Goal: Task Accomplishment & Management: Use online tool/utility

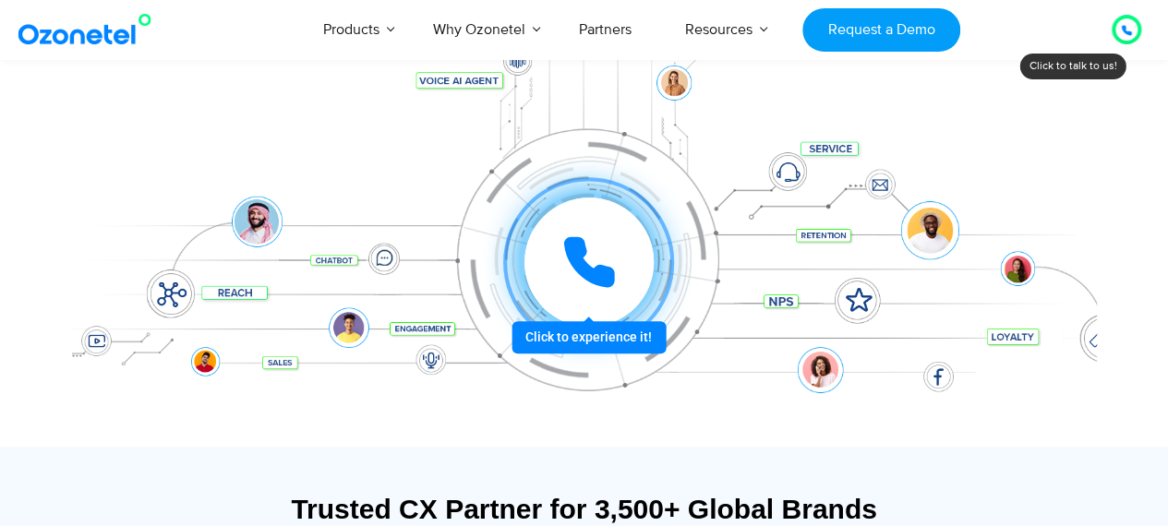
scroll to position [280, 0]
click at [554, 263] on div "Click to experience it! Call in progress... 1 2 3 4 5 6 7 8 9 # 0" at bounding box center [588, 263] width 1015 height 0
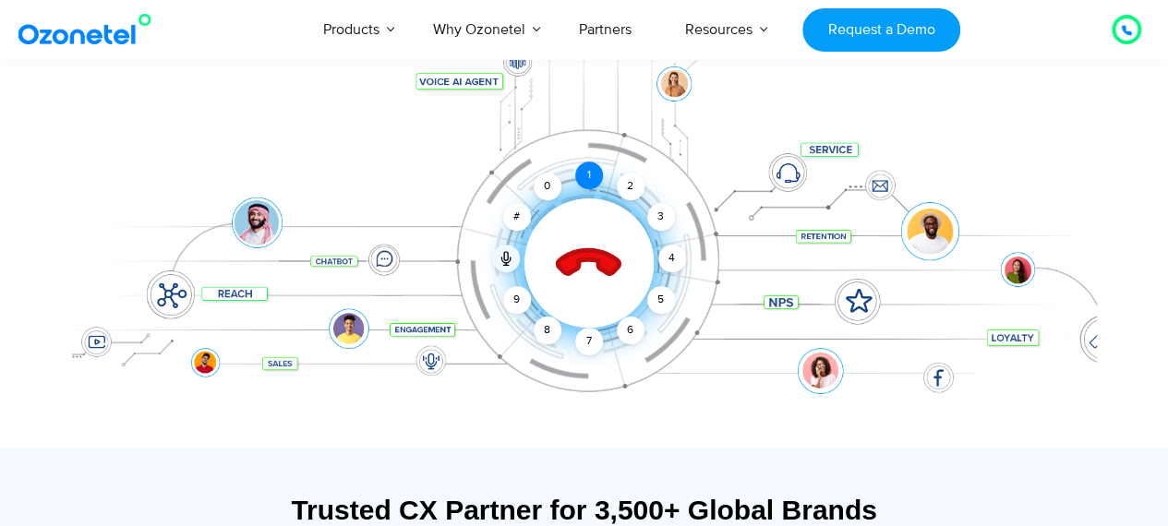
click at [582, 170] on div "1" at bounding box center [589, 176] width 28 height 28
click at [631, 189] on div "2" at bounding box center [631, 187] width 28 height 28
drag, startPoint x: 674, startPoint y: 247, endPoint x: 589, endPoint y: 263, distance: 86.4
click at [589, 263] on div "1 2 3 4 5 6 7 8 9 # 0" at bounding box center [588, 262] width 129 height 129
click at [589, 263] on icon at bounding box center [588, 263] width 78 height 78
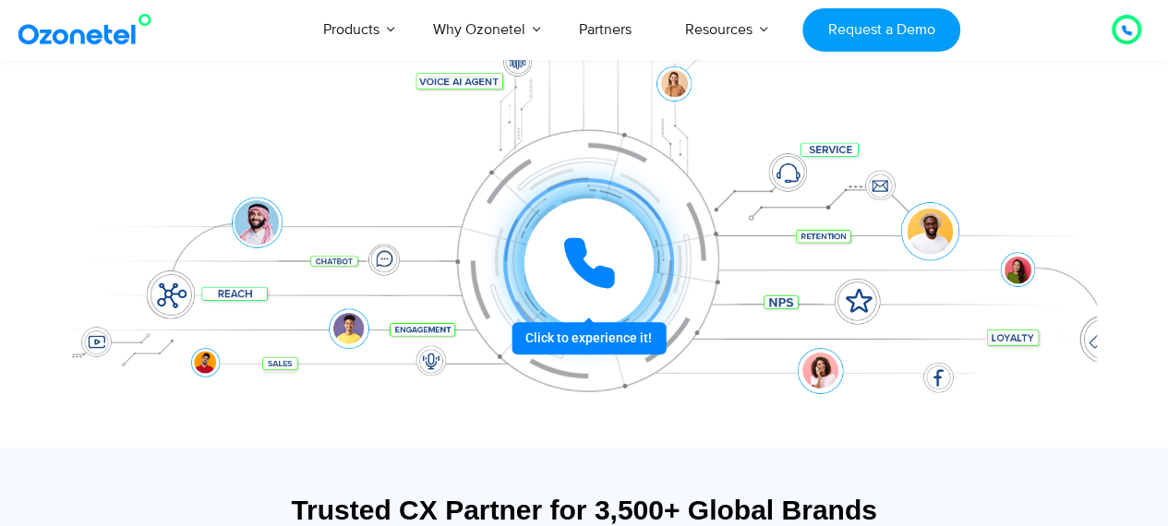
click at [589, 263] on icon at bounding box center [588, 262] width 55 height 55
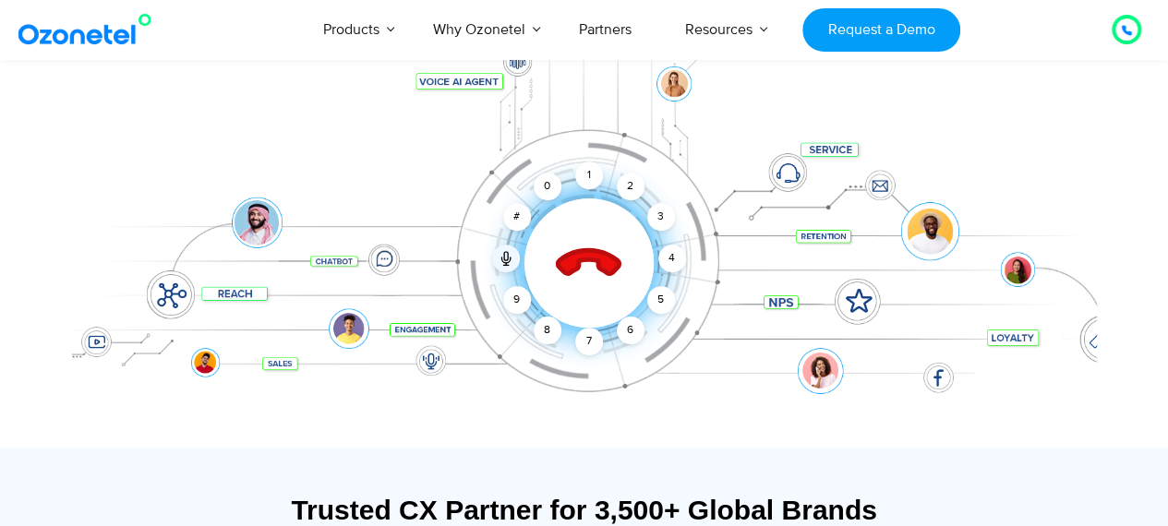
click at [589, 263] on icon at bounding box center [588, 263] width 78 height 78
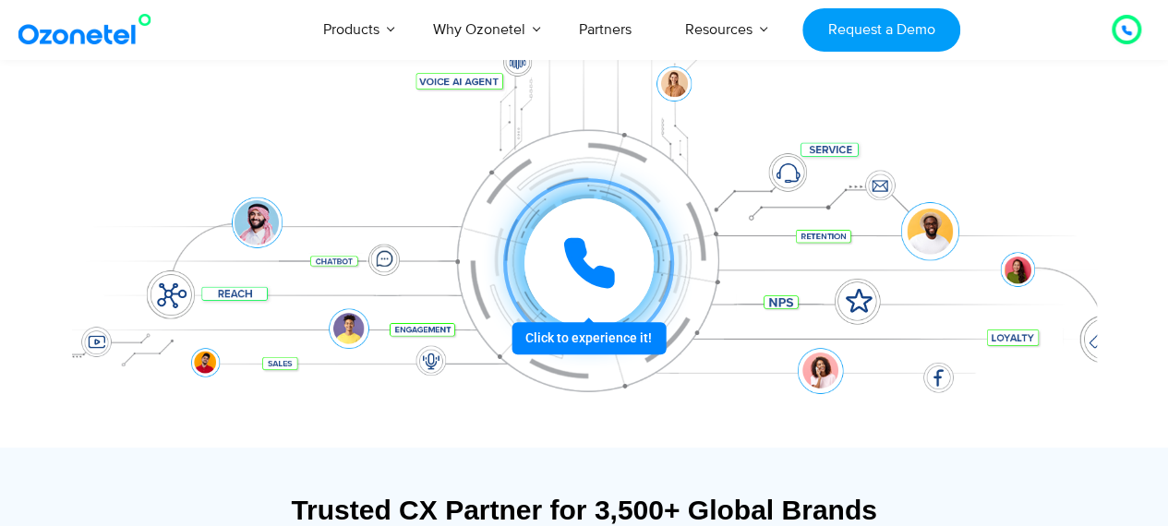
click at [553, 257] on div at bounding box center [588, 262] width 129 height 129
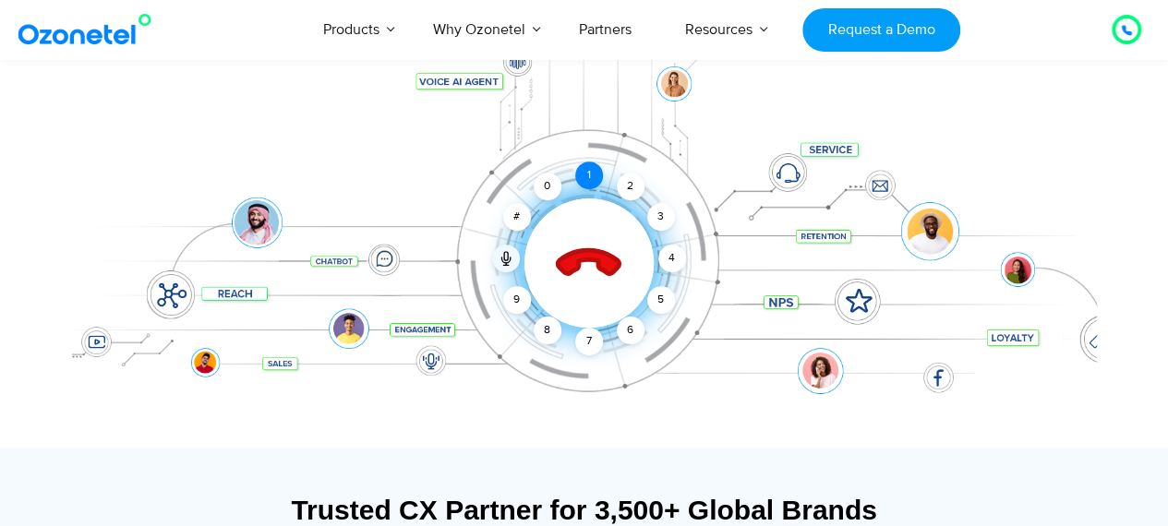
click at [580, 165] on div "1" at bounding box center [589, 176] width 28 height 28
click at [619, 184] on div "2" at bounding box center [631, 187] width 28 height 28
click at [659, 221] on div "3" at bounding box center [660, 217] width 28 height 28
click at [573, 276] on icon at bounding box center [588, 263] width 78 height 78
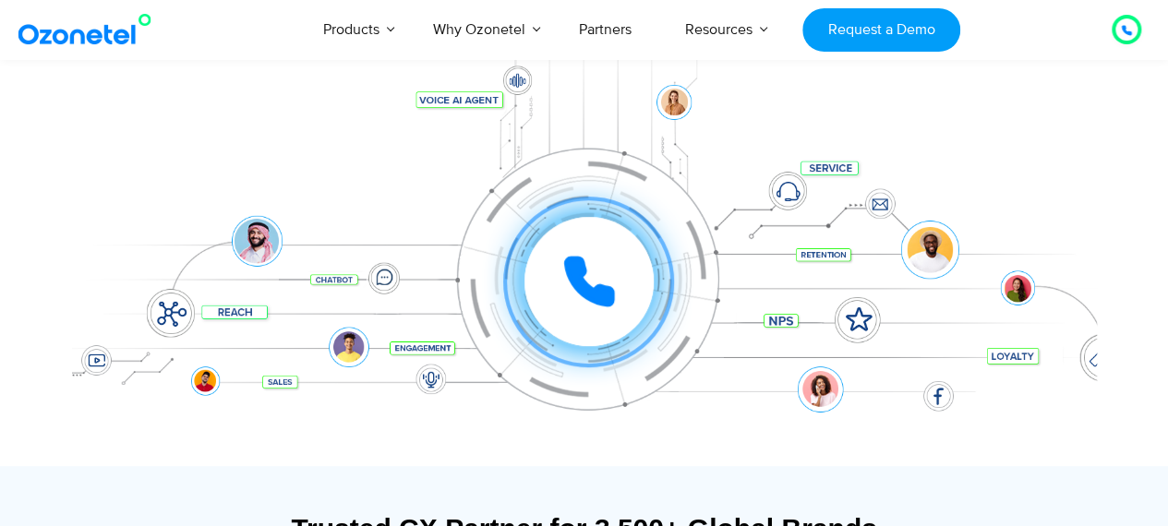
scroll to position [271, 0]
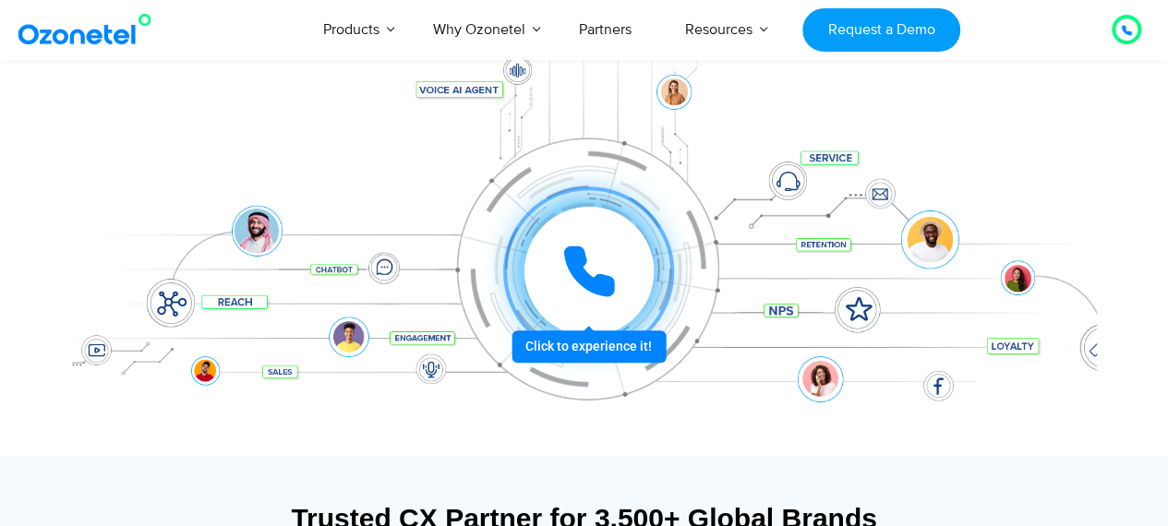
click at [550, 245] on div at bounding box center [588, 271] width 129 height 129
click at [589, 249] on icon at bounding box center [588, 271] width 55 height 55
click at [572, 294] on icon at bounding box center [588, 271] width 55 height 55
click at [572, 235] on div at bounding box center [588, 271] width 129 height 129
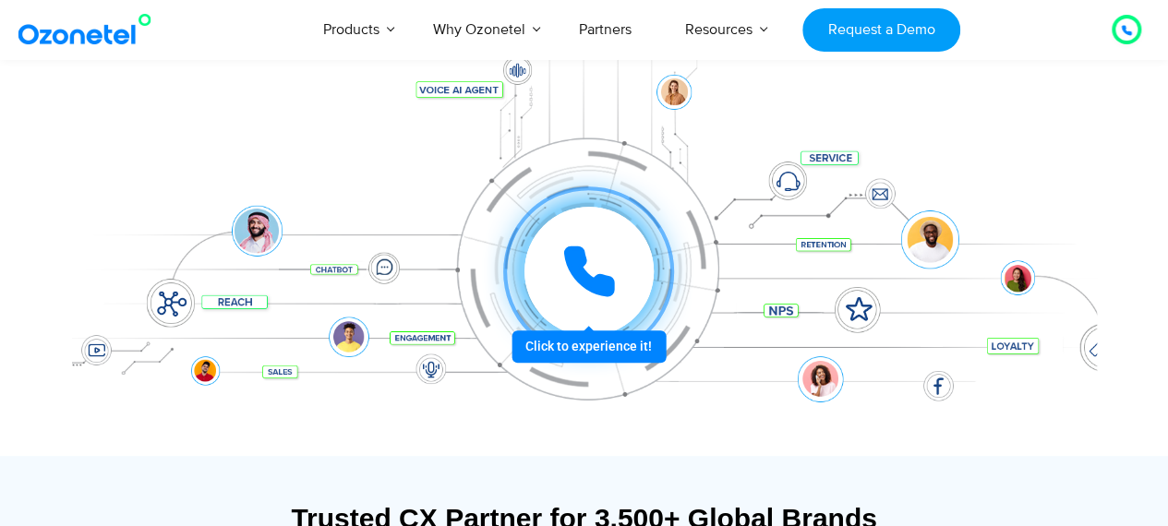
click at [572, 235] on div at bounding box center [588, 271] width 129 height 129
click at [665, 231] on div "Click to experience it! Call ended 1 2 3 4 5 6 7 8 9 # 0" at bounding box center [588, 235] width 1015 height 74
drag, startPoint x: 649, startPoint y: 256, endPoint x: 628, endPoint y: 272, distance: 27.0
click at [628, 272] on div at bounding box center [588, 271] width 129 height 129
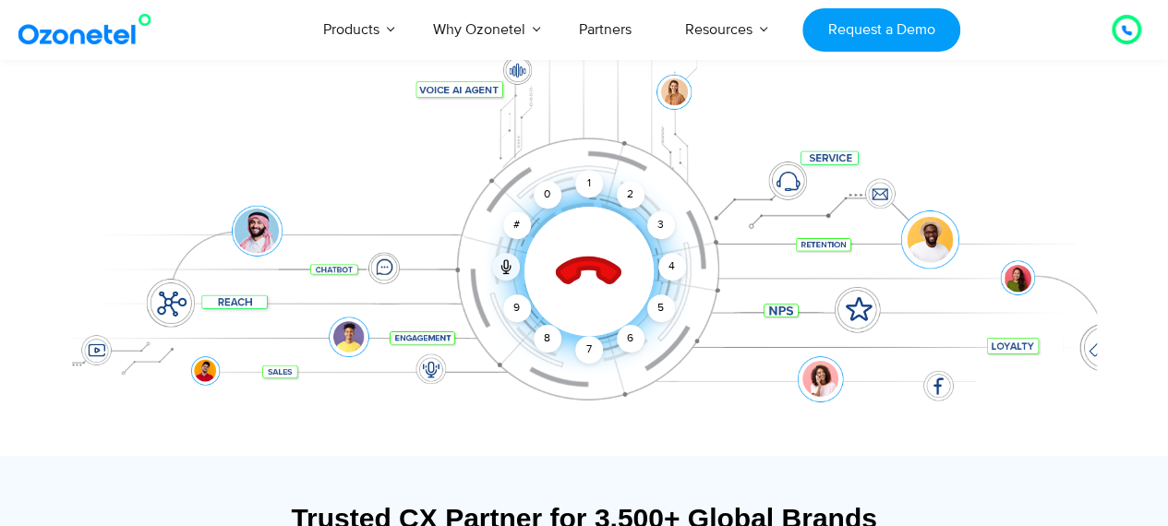
click at [628, 272] on div at bounding box center [589, 271] width 183 height 183
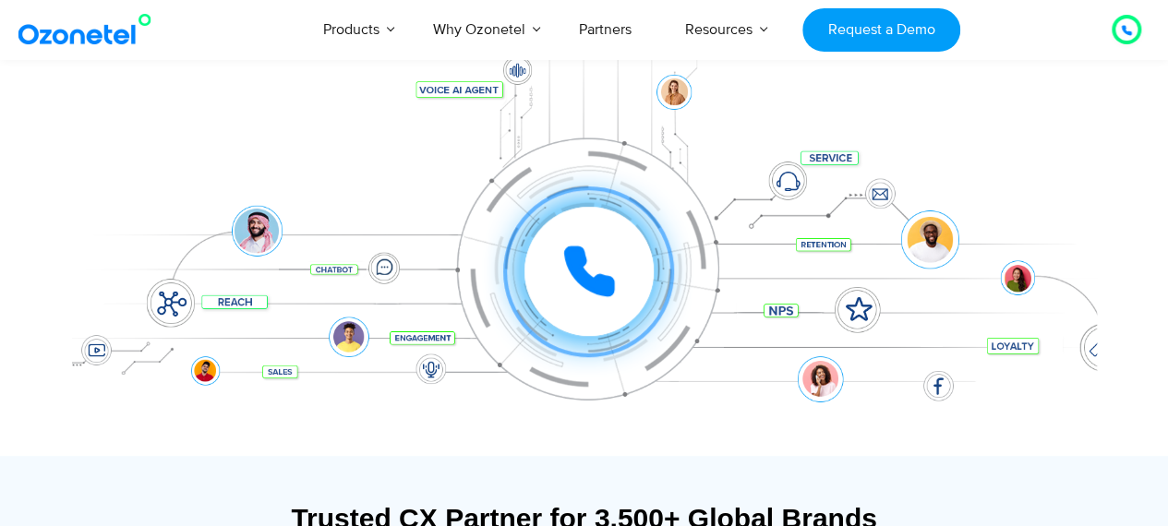
click at [676, 265] on div "Click to experience it! Call ended 1 2 3 4 5 6 7 8 9 # 0" at bounding box center [588, 235] width 1015 height 74
click at [649, 265] on div at bounding box center [588, 271] width 129 height 129
click at [675, 258] on div "Click to experience it! Call ended 1 2 3 4 5 6 7 8 9 # 0" at bounding box center [588, 235] width 1015 height 74
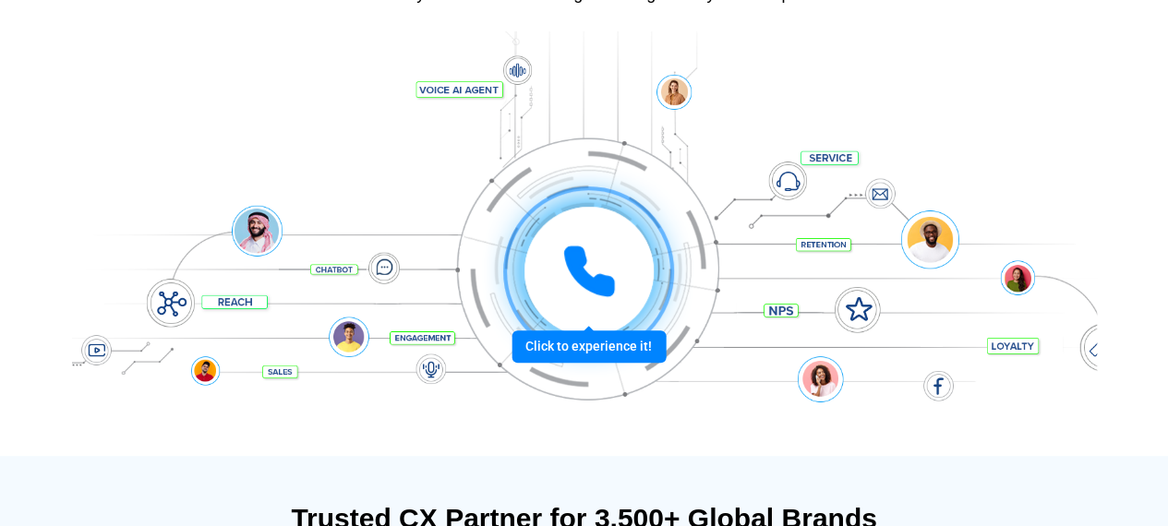
scroll to position [271, 0]
click at [562, 250] on icon at bounding box center [588, 271] width 55 height 55
click at [619, 250] on div at bounding box center [588, 271] width 129 height 129
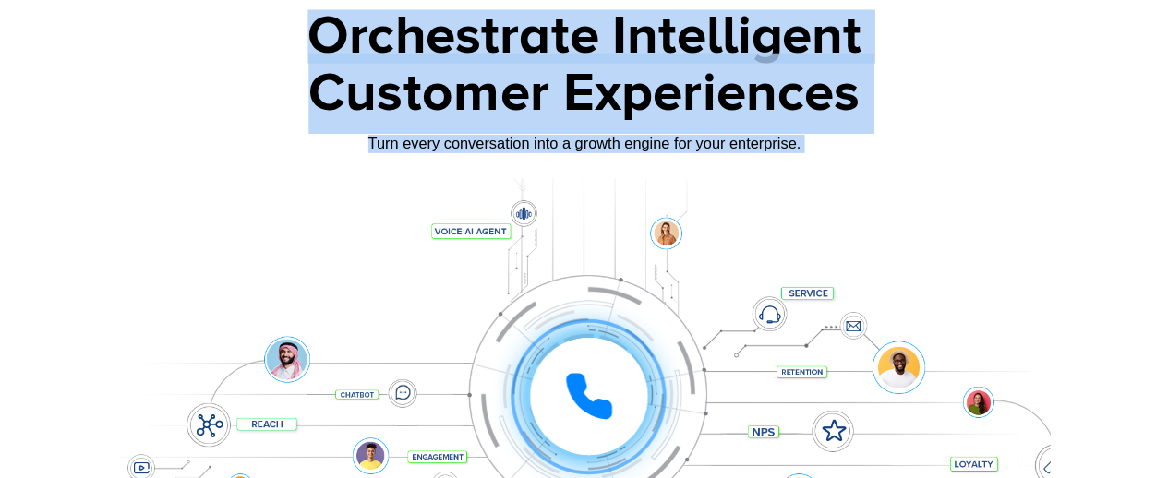
scroll to position [0, 0]
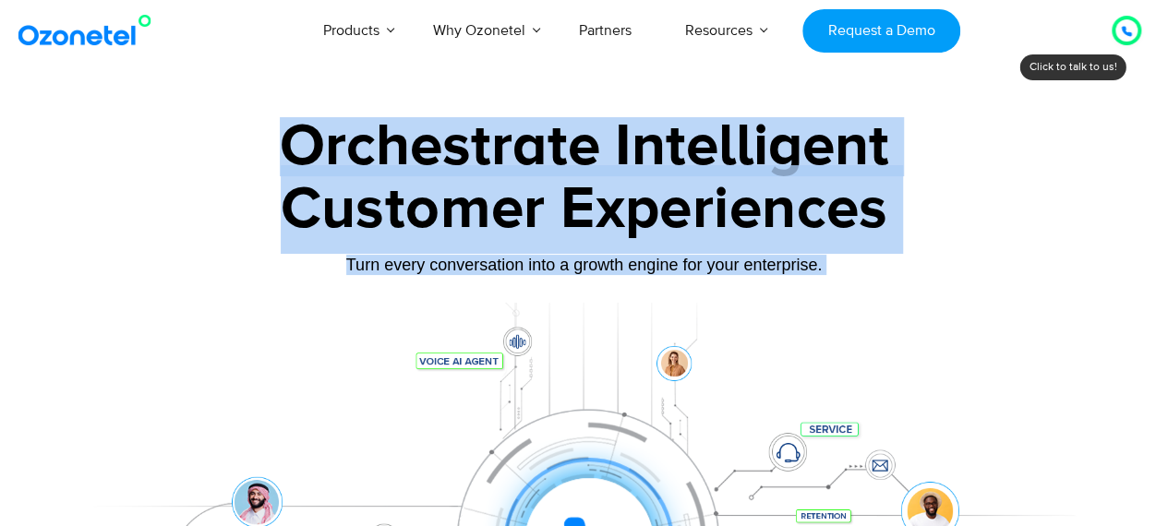
drag, startPoint x: 152, startPoint y: 107, endPoint x: 124, endPoint y: -25, distance: 135.1
click at [285, 289] on div "Orchestrate Intelligent Customer Experiences Turn every conversation into a gro…" at bounding box center [584, 422] width 1025 height 610
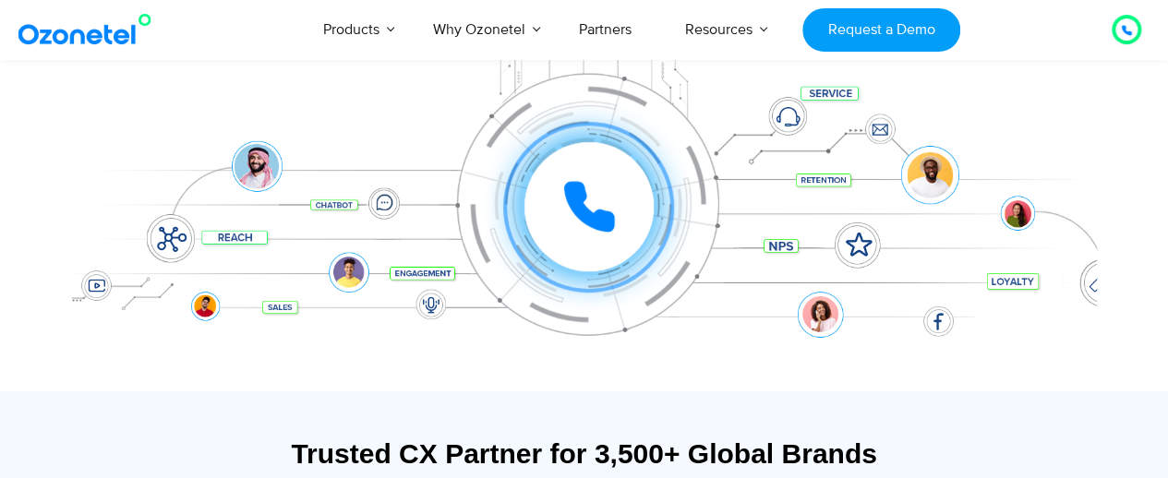
scroll to position [338, 0]
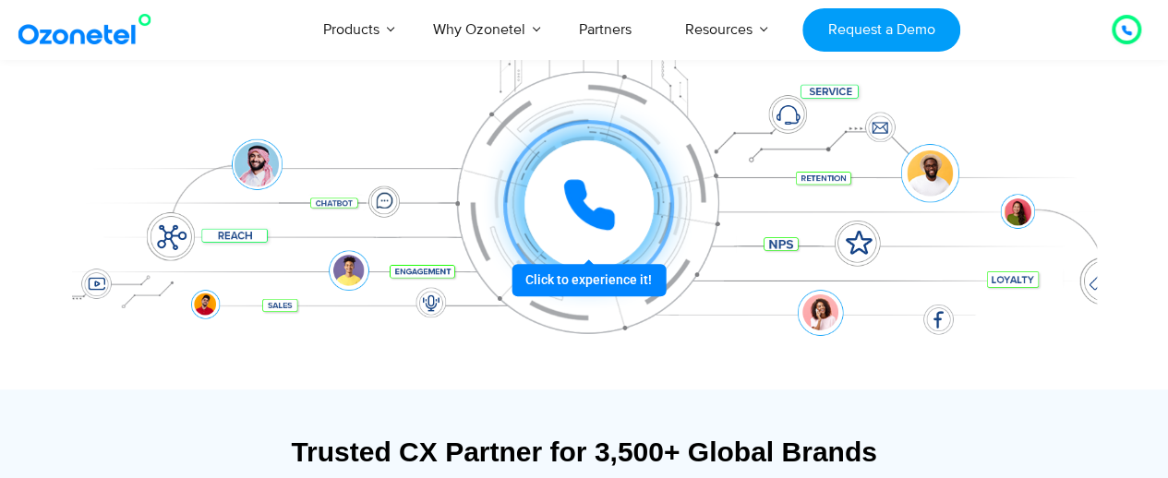
click at [606, 183] on icon at bounding box center [588, 204] width 55 height 55
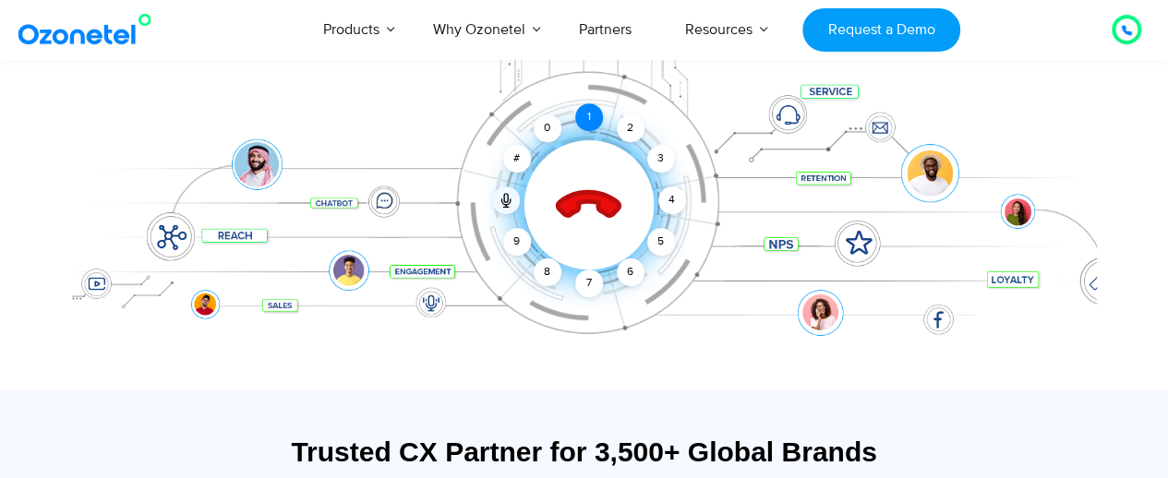
click at [584, 117] on div "1" at bounding box center [589, 117] width 28 height 28
click at [591, 204] on icon at bounding box center [588, 205] width 78 height 78
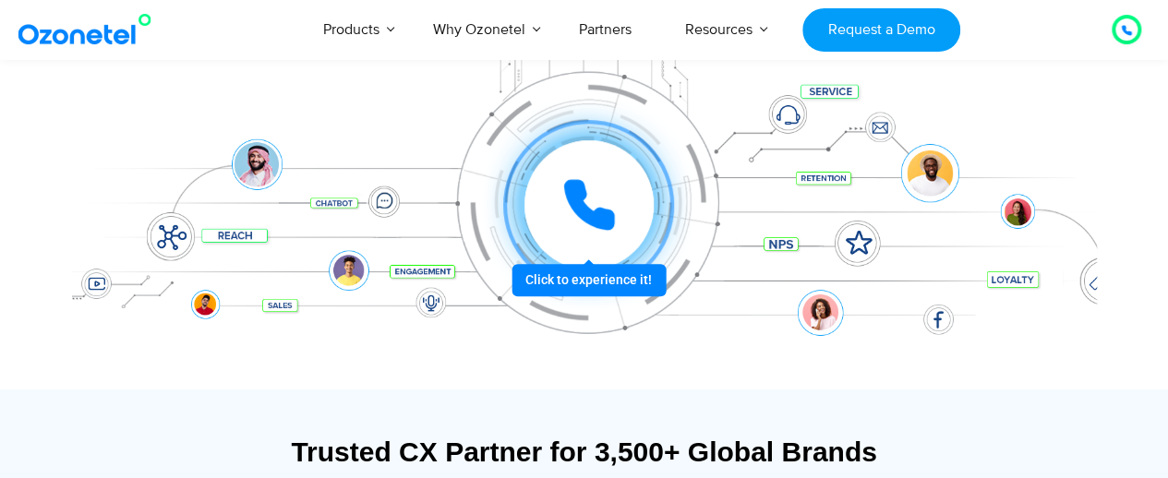
click at [583, 205] on icon at bounding box center [589, 205] width 46 height 46
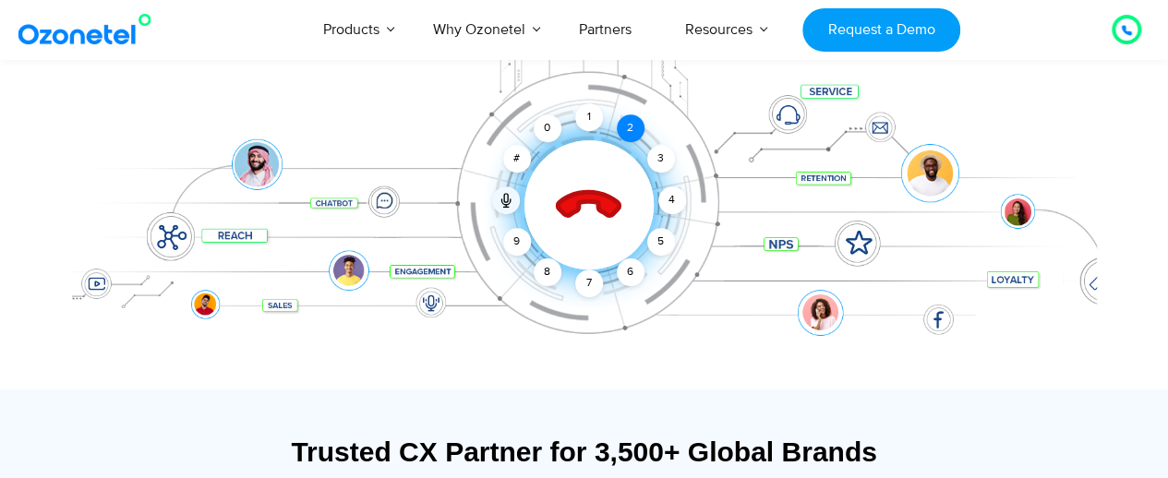
click at [620, 122] on div "2" at bounding box center [631, 128] width 28 height 28
click at [522, 246] on div "9" at bounding box center [517, 242] width 28 height 28
click at [548, 272] on div "8" at bounding box center [548, 272] width 28 height 28
click at [611, 185] on div at bounding box center [589, 205] width 183 height 183
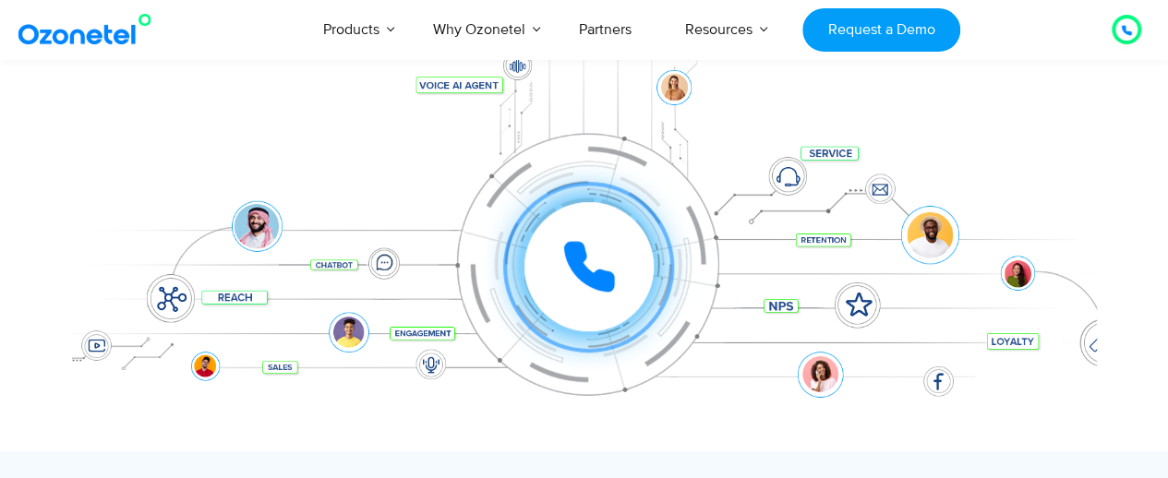
scroll to position [277, 0]
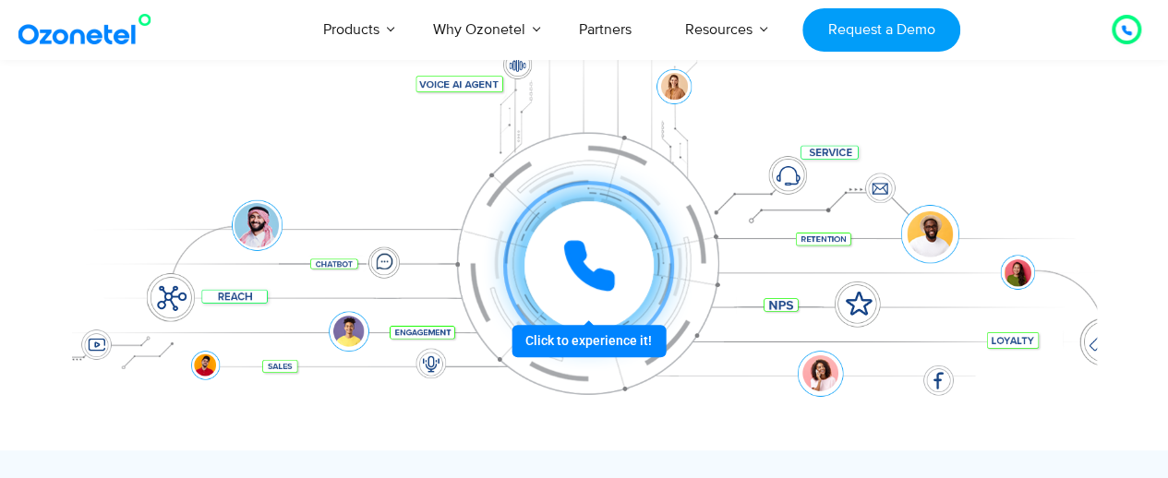
click at [574, 245] on icon at bounding box center [589, 266] width 46 height 46
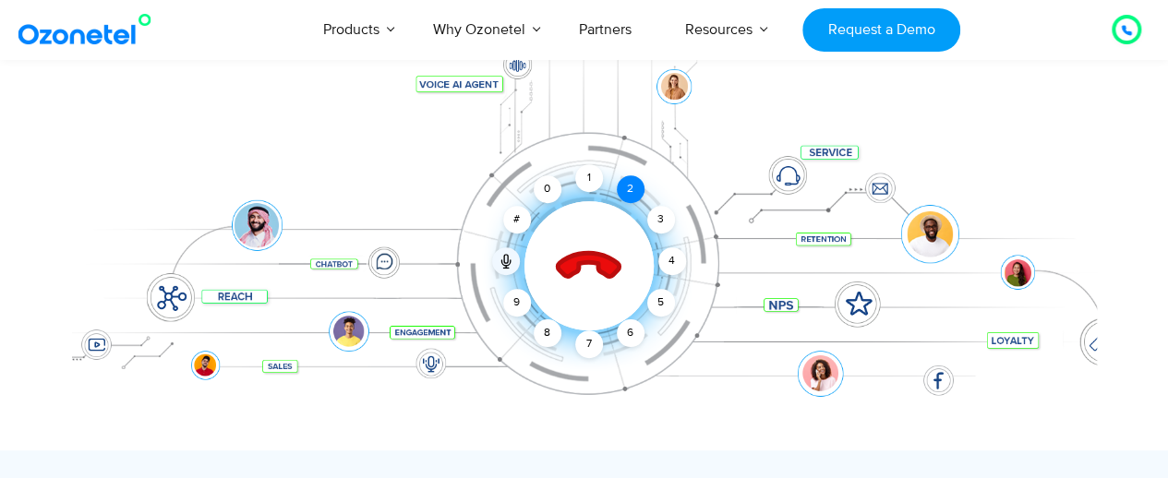
click at [619, 191] on div "2" at bounding box center [631, 189] width 28 height 28
click at [582, 171] on div "1" at bounding box center [589, 178] width 28 height 28
click at [585, 249] on icon at bounding box center [588, 266] width 78 height 78
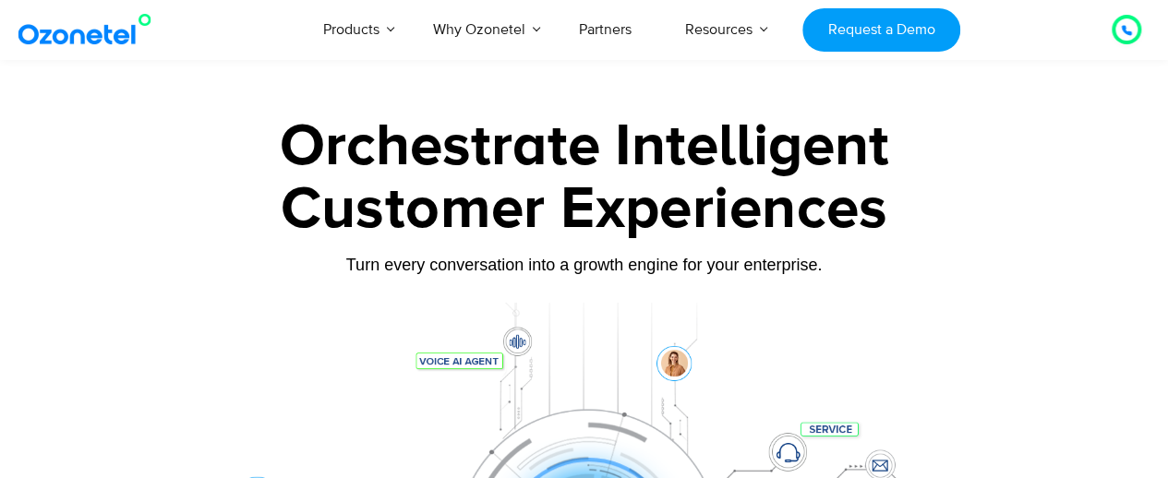
scroll to position [250, 0]
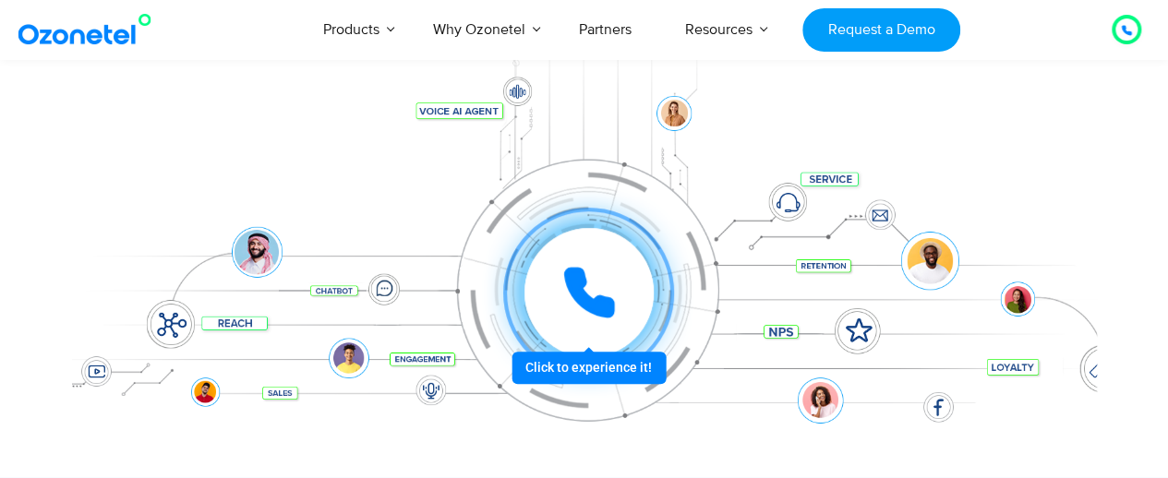
click at [587, 278] on icon at bounding box center [588, 292] width 55 height 55
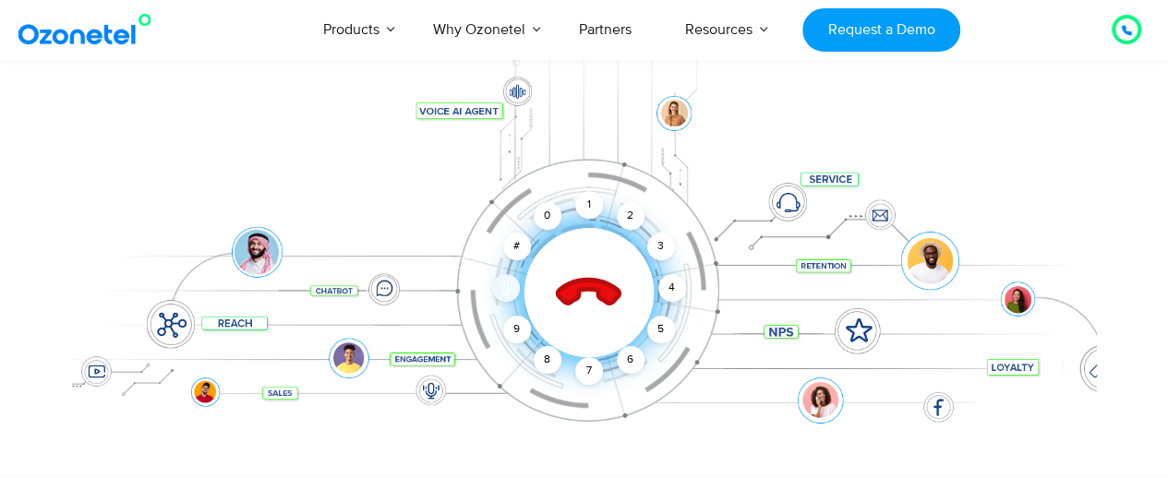
click at [498, 287] on icon at bounding box center [505, 288] width 15 height 15
click at [506, 291] on icon at bounding box center [505, 290] width 8 height 6
click at [627, 211] on div "2" at bounding box center [631, 216] width 28 height 28
click at [626, 214] on div "2" at bounding box center [631, 216] width 28 height 28
click at [570, 282] on icon at bounding box center [588, 293] width 65 height 65
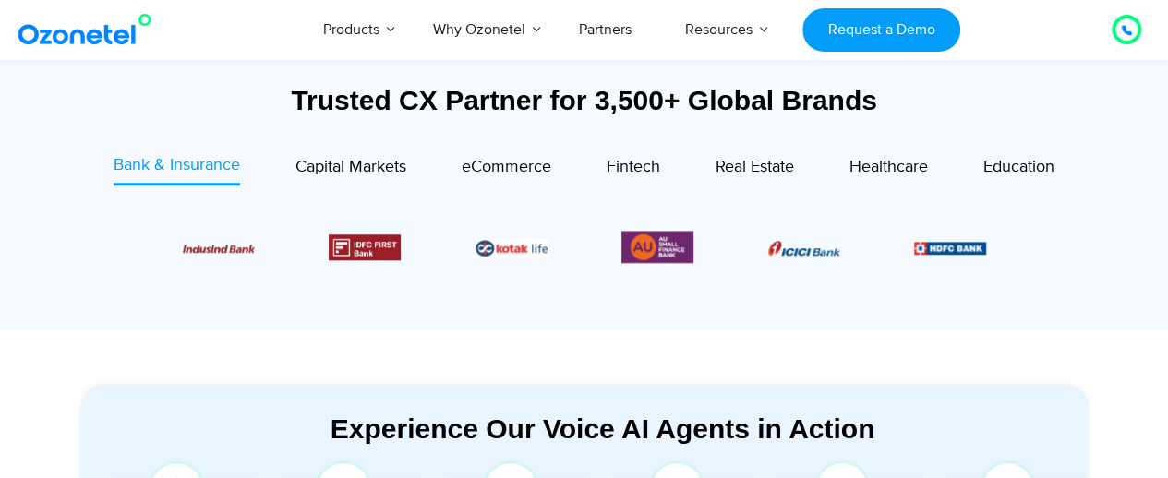
scroll to position [689, 0]
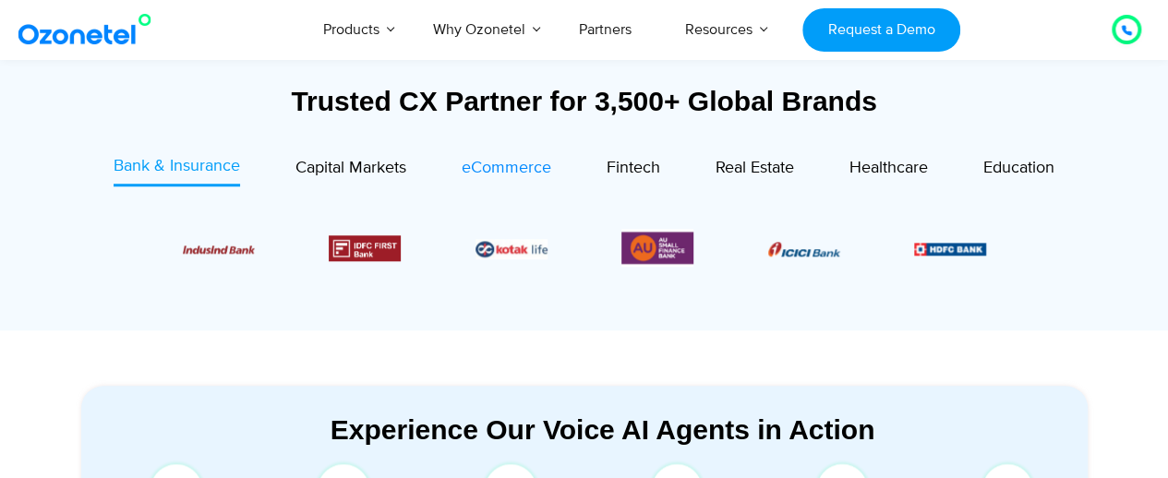
click at [489, 160] on span "eCommerce" at bounding box center [507, 168] width 90 height 20
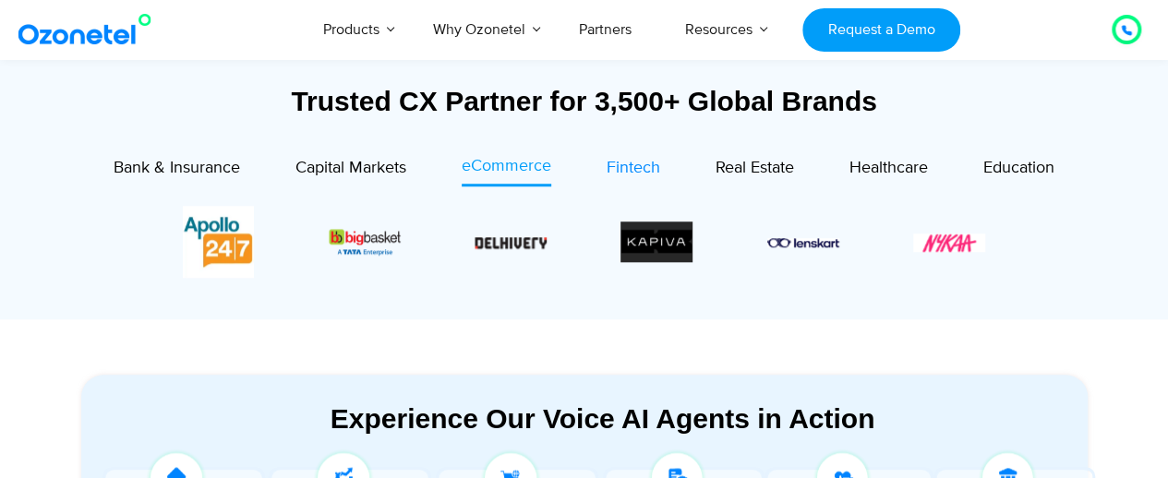
click at [615, 174] on span "Fintech" at bounding box center [633, 168] width 54 height 20
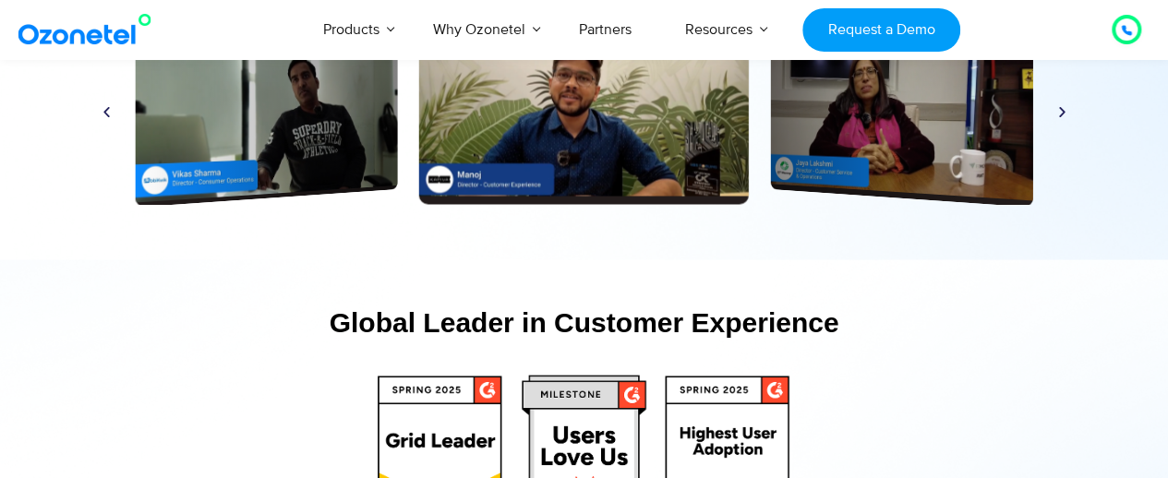
scroll to position [8744, 0]
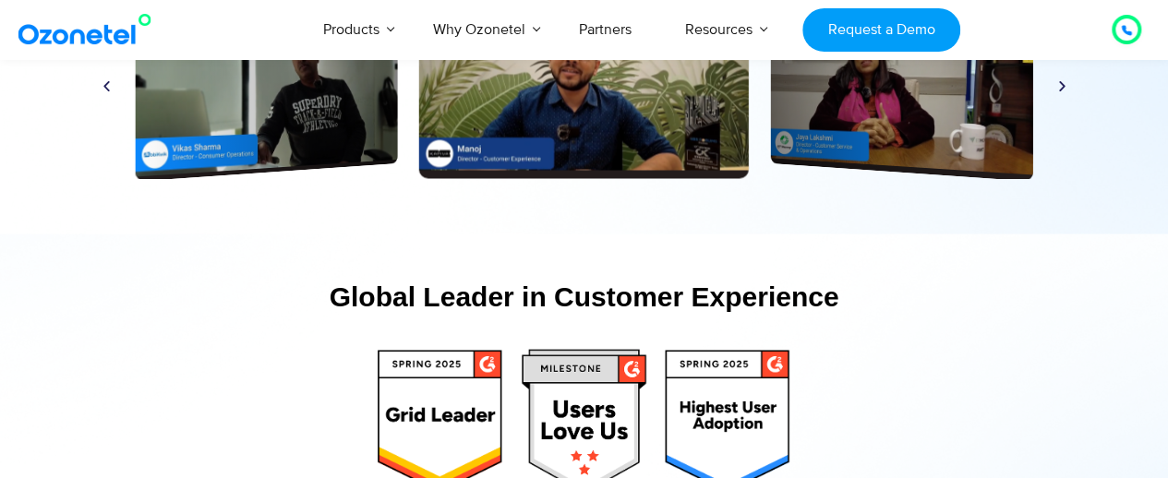
click at [439, 449] on img at bounding box center [441, 421] width 126 height 144
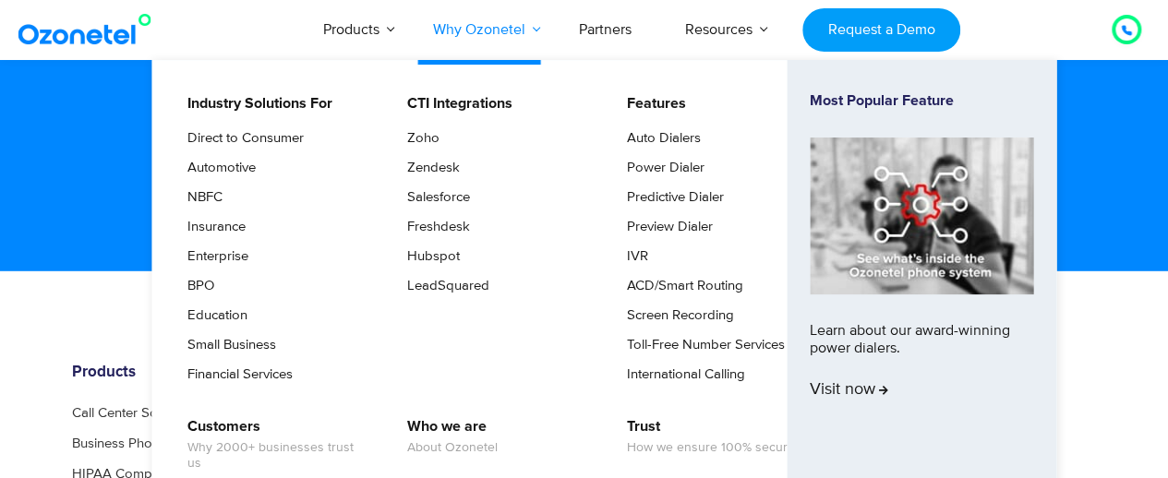
scroll to position [9504, 0]
